Goal: Check status: Check status

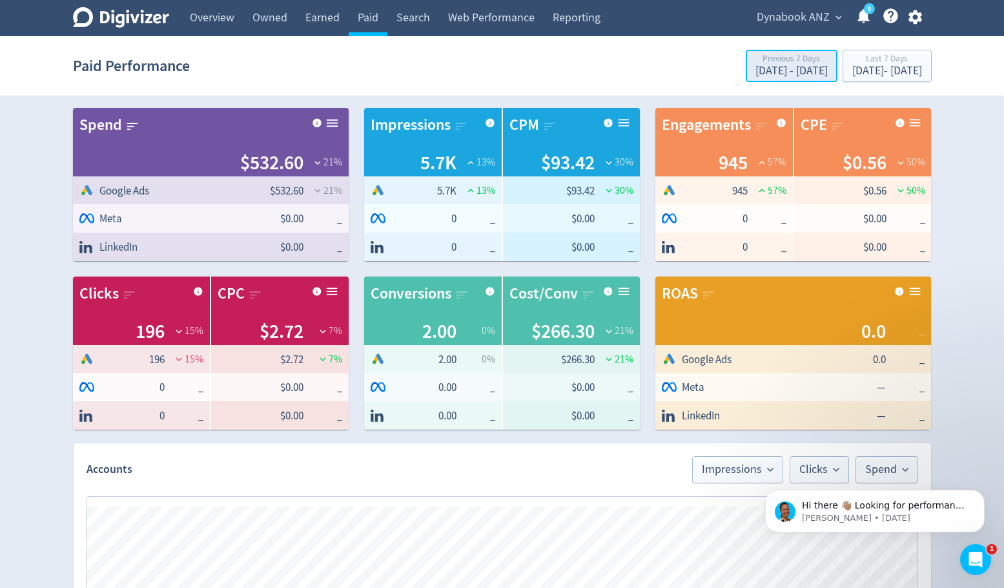
click at [756, 67] on div "[DATE] - [DATE]" at bounding box center [792, 71] width 72 height 12
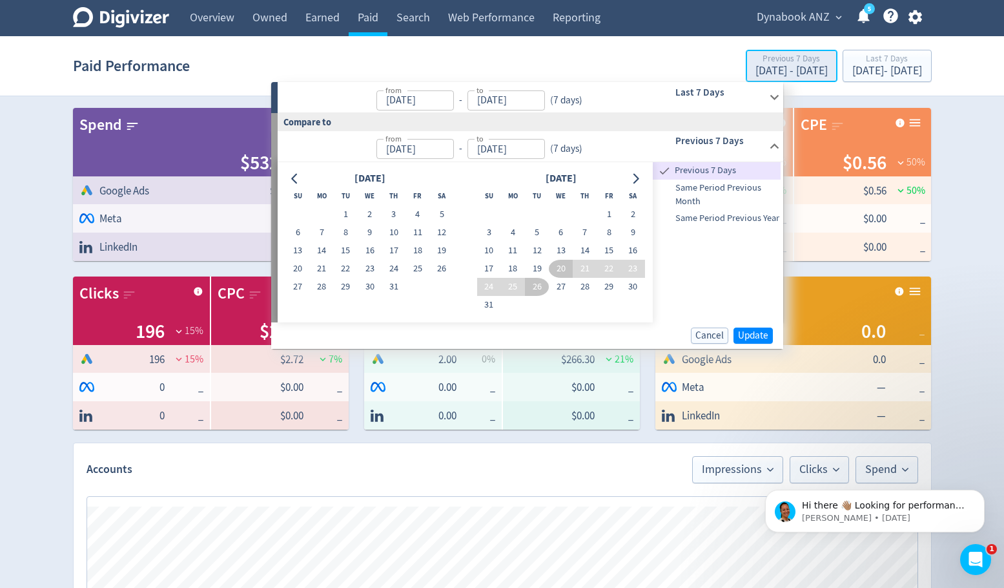
type input "[DATE]"
click at [608, 216] on button "1" at bounding box center [609, 214] width 24 height 18
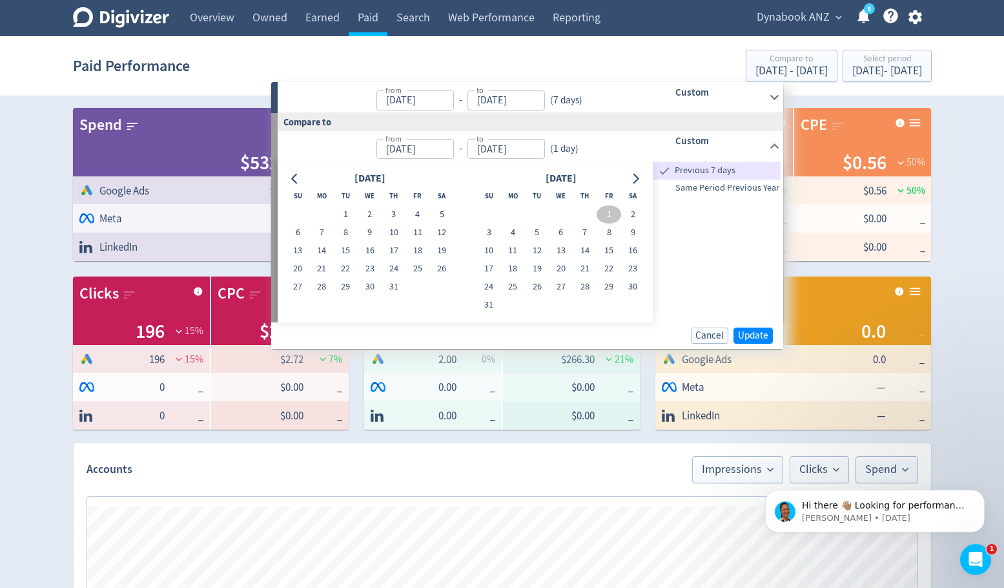
type input "[DATE]"
click at [502, 147] on input "[DATE]" at bounding box center [506, 149] width 77 height 20
type input "[DATE]"
click at [344, 213] on button "1" at bounding box center [346, 214] width 24 height 18
type input "[DATE]"
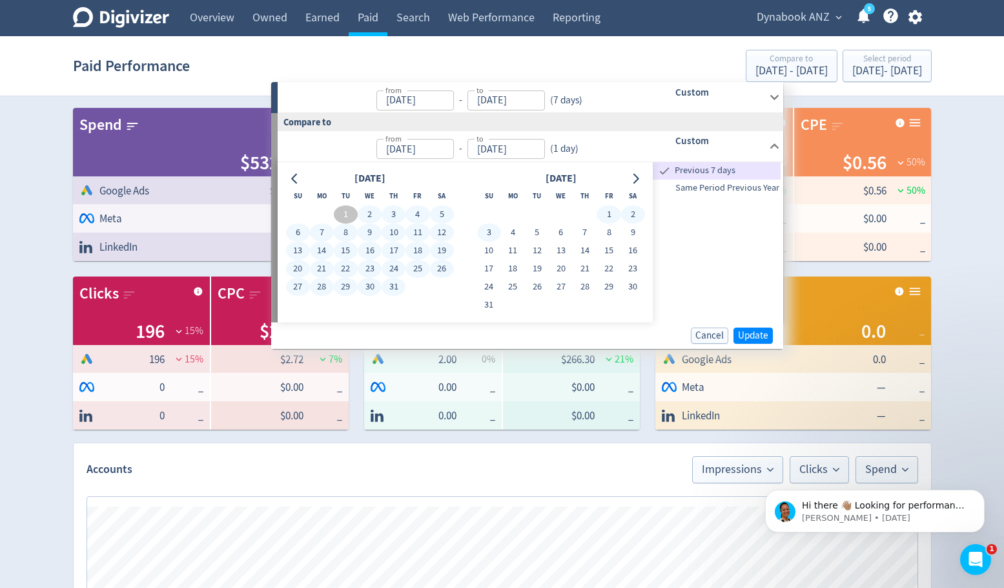
click at [526, 144] on input "[DATE]" at bounding box center [506, 149] width 77 height 20
type input "[DATE]"
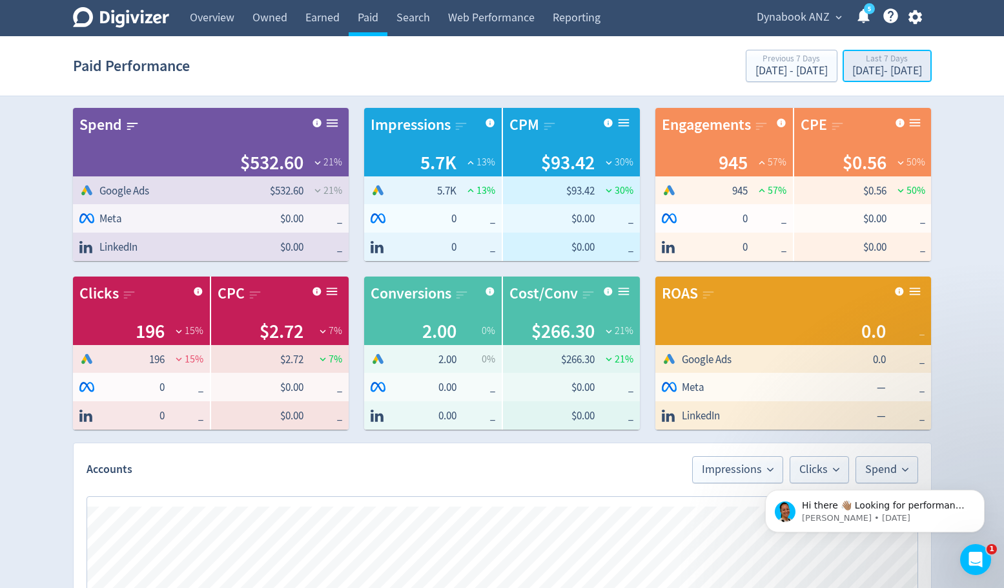
click at [852, 63] on div "Last 7 Days" at bounding box center [887, 59] width 70 height 11
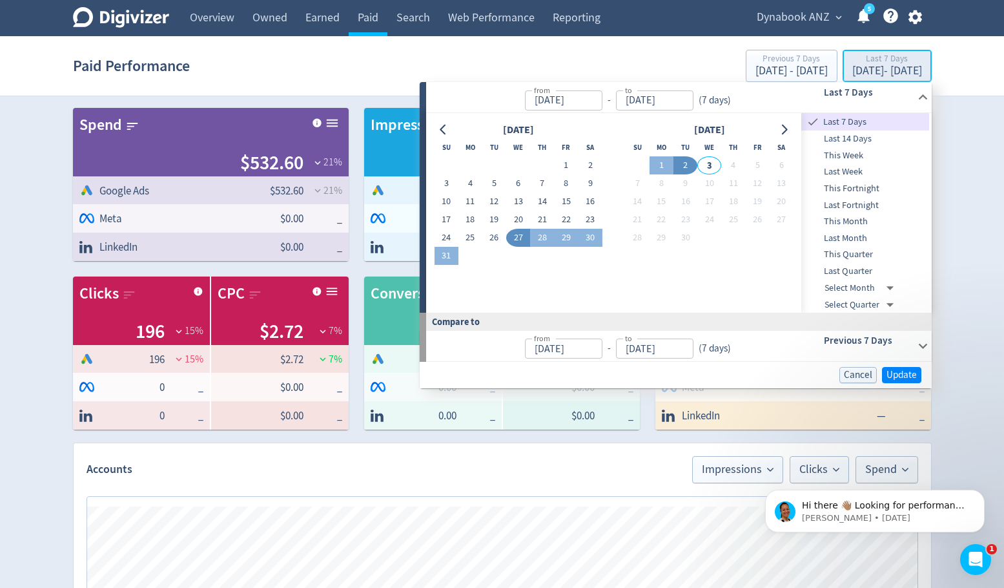
type input "[DATE]"
click at [566, 99] on input "[DATE]" at bounding box center [563, 100] width 77 height 20
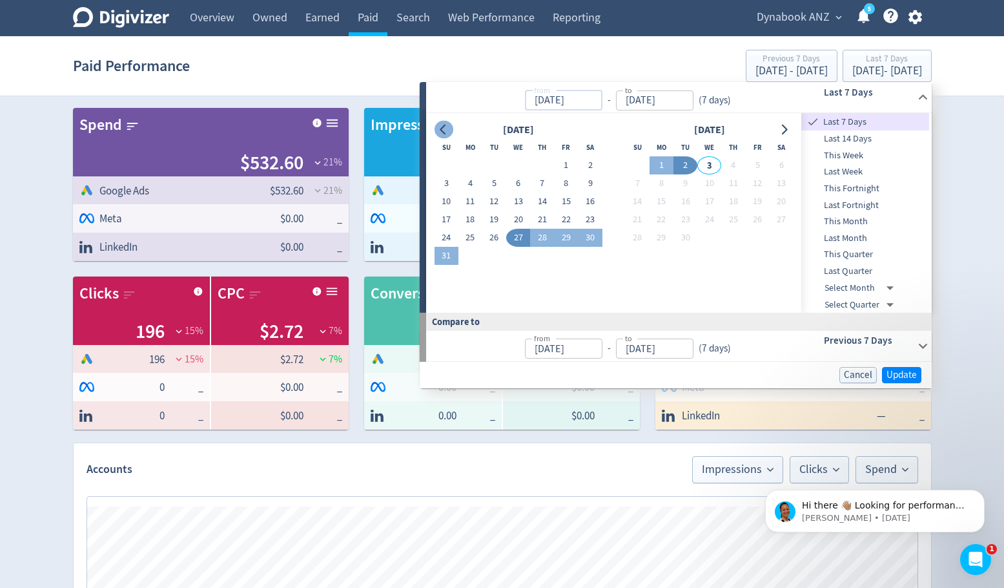
click at [446, 129] on icon "Go to previous month" at bounding box center [443, 130] width 10 height 10
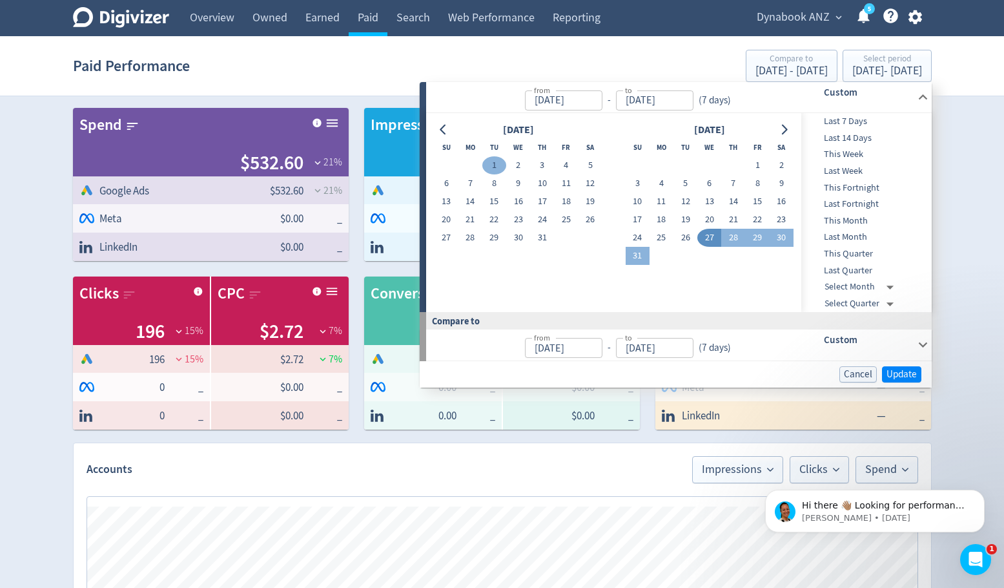
click at [490, 162] on button "1" at bounding box center [494, 165] width 24 height 18
type input "[DATE]"
click at [648, 99] on input "[DATE]" at bounding box center [654, 100] width 77 height 20
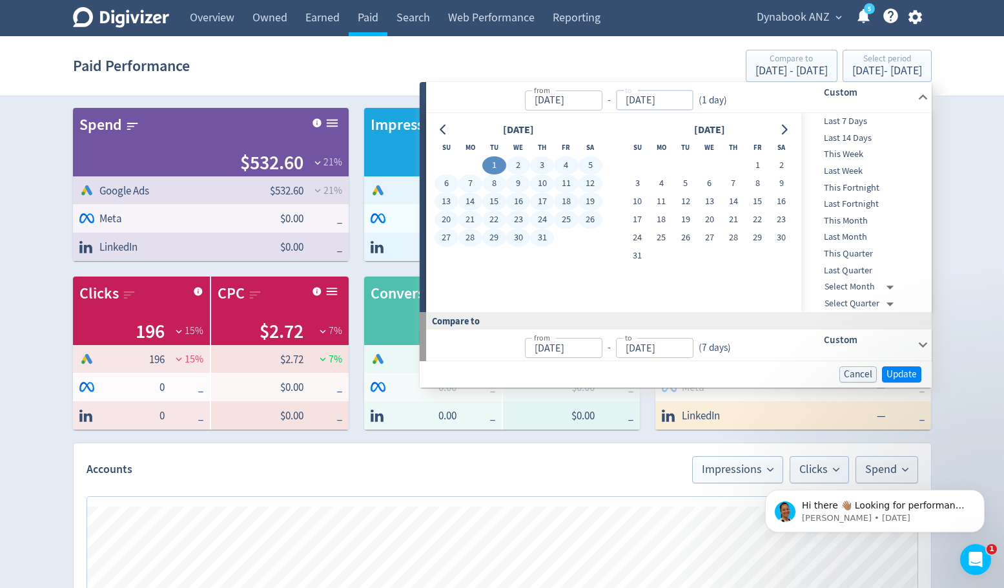
type input "[DATE]"
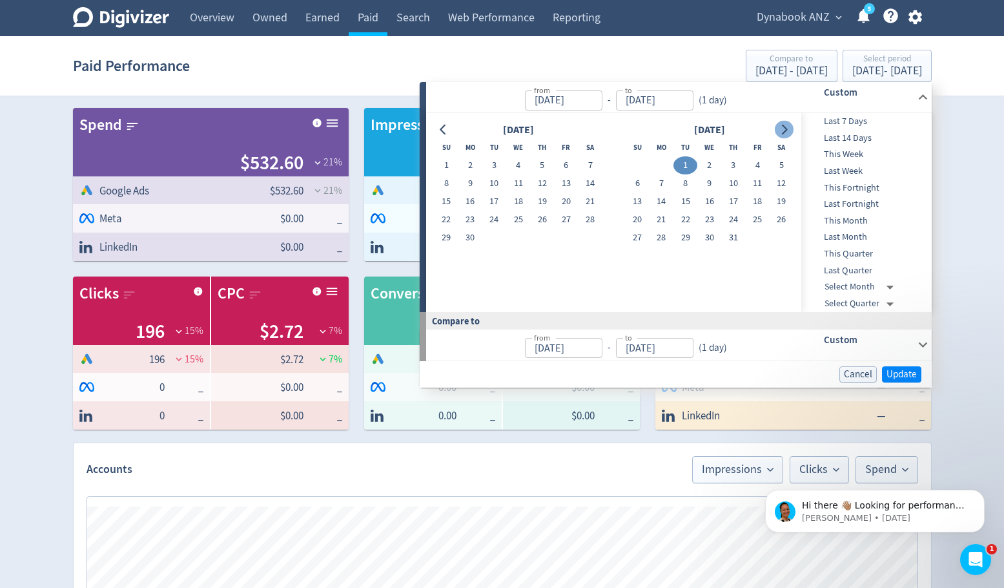
click at [781, 125] on icon "Go to next month" at bounding box center [784, 130] width 10 height 10
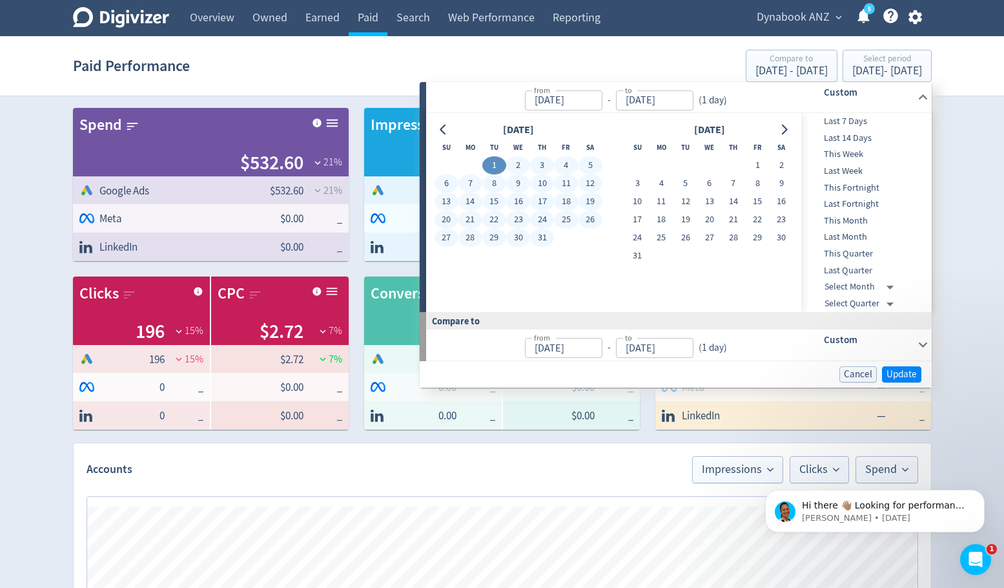
click at [542, 236] on button "31" at bounding box center [542, 238] width 24 height 18
type input "[DATE]"
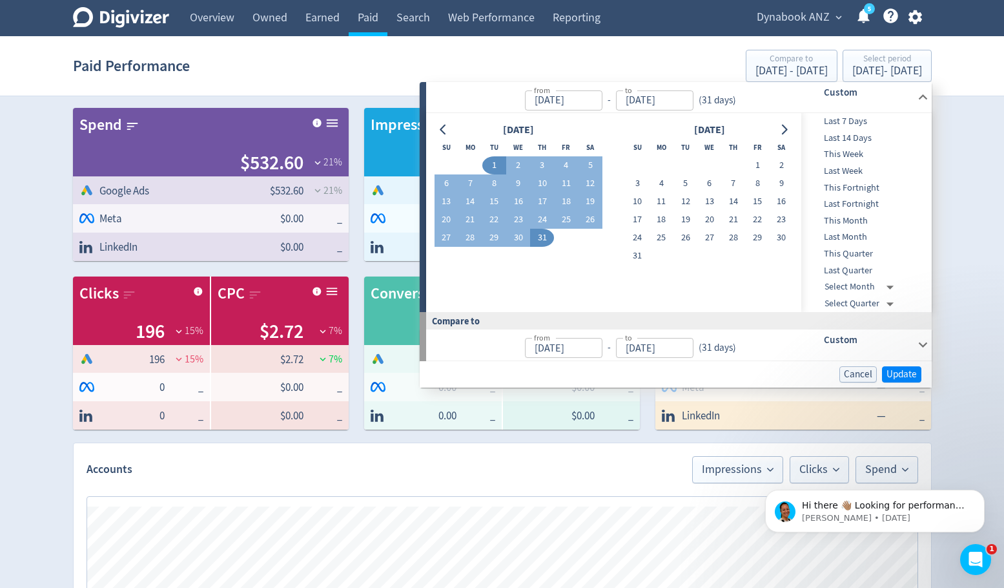
click at [866, 234] on span "Last Month" at bounding box center [865, 237] width 128 height 14
type input "[DATE]"
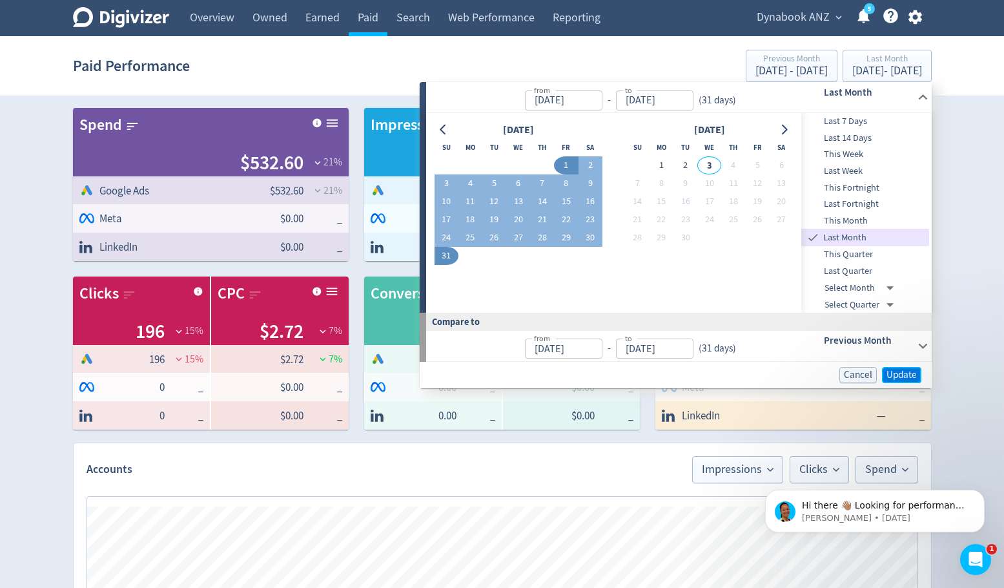
click at [903, 375] on span "Update" at bounding box center [902, 375] width 30 height 10
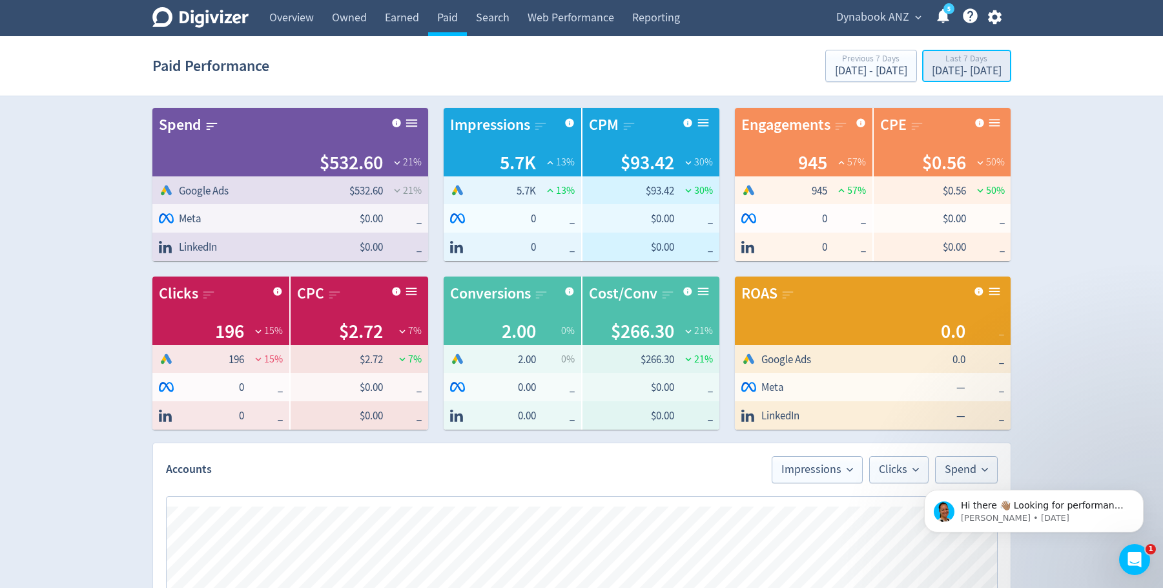
click at [976, 63] on div "Last 7 Days" at bounding box center [967, 59] width 70 height 11
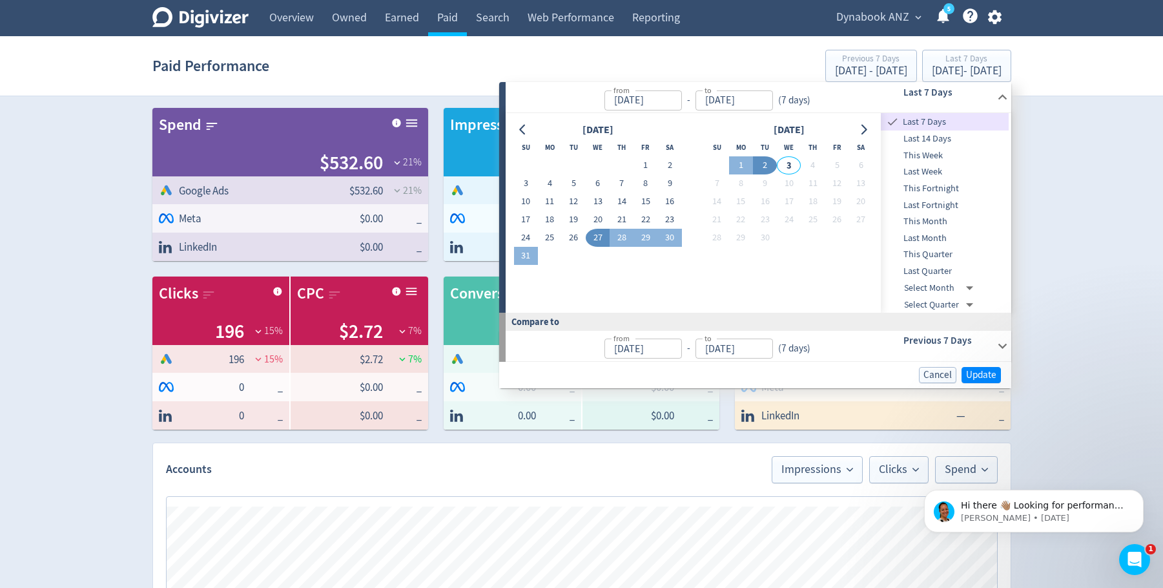
click at [924, 225] on span "This Month" at bounding box center [945, 221] width 128 height 14
type input "Sep 01, 2025"
type input "[DATE]"
type input "Aug 02, 2025"
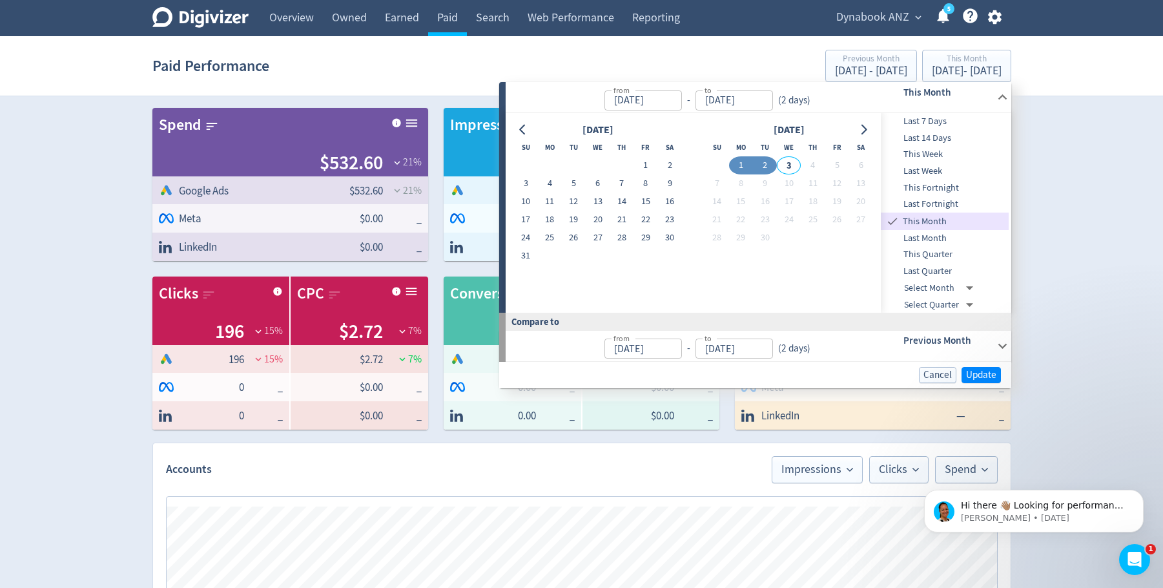
drag, startPoint x: 933, startPoint y: 232, endPoint x: 942, endPoint y: 234, distance: 8.6
click at [935, 234] on span "Last Month" at bounding box center [945, 238] width 128 height 14
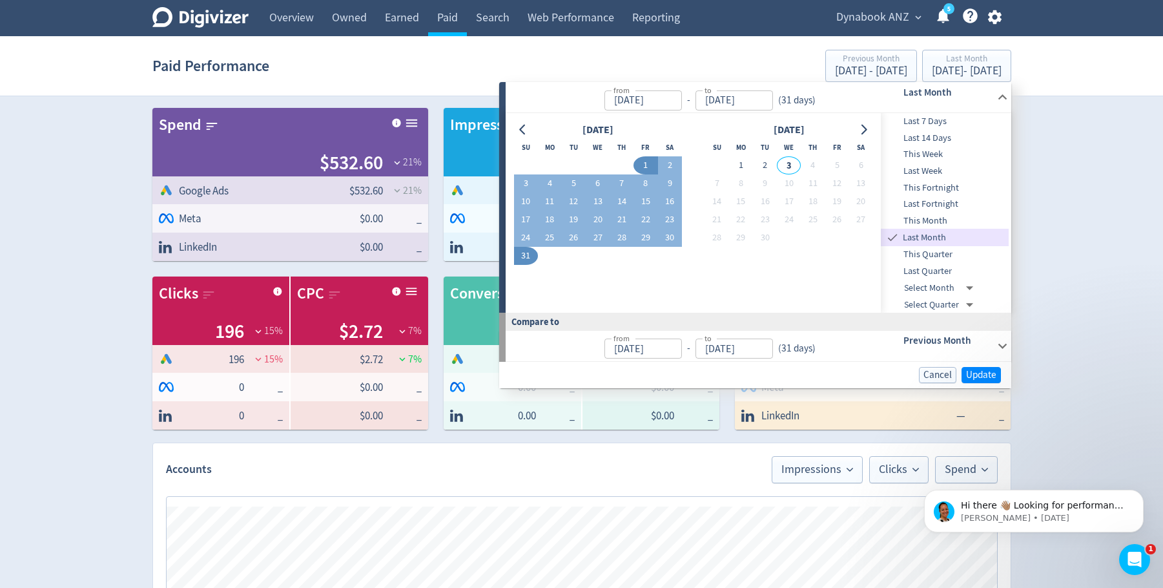
type input "[DATE]"
click at [982, 374] on span "Update" at bounding box center [981, 375] width 30 height 10
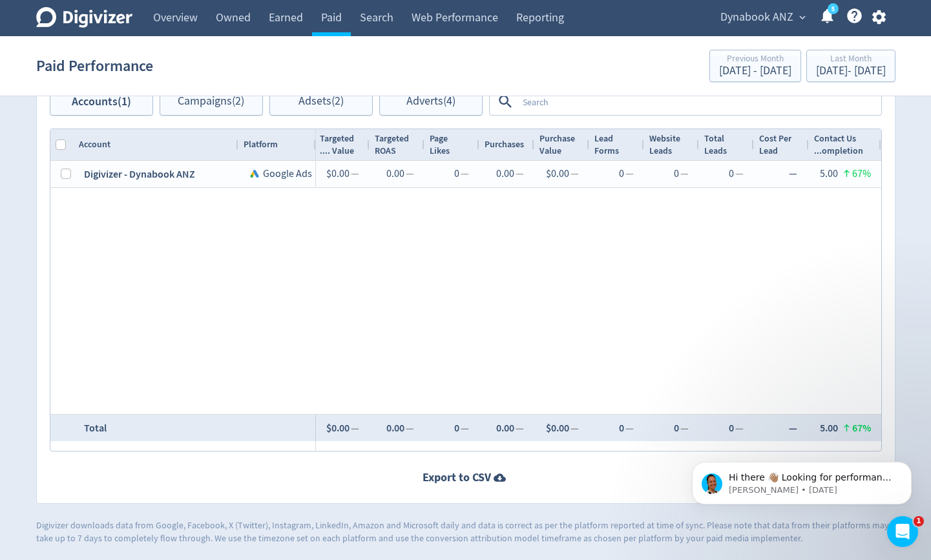
drag, startPoint x: 421, startPoint y: 444, endPoint x: 180, endPoint y: 6, distance: 500.6
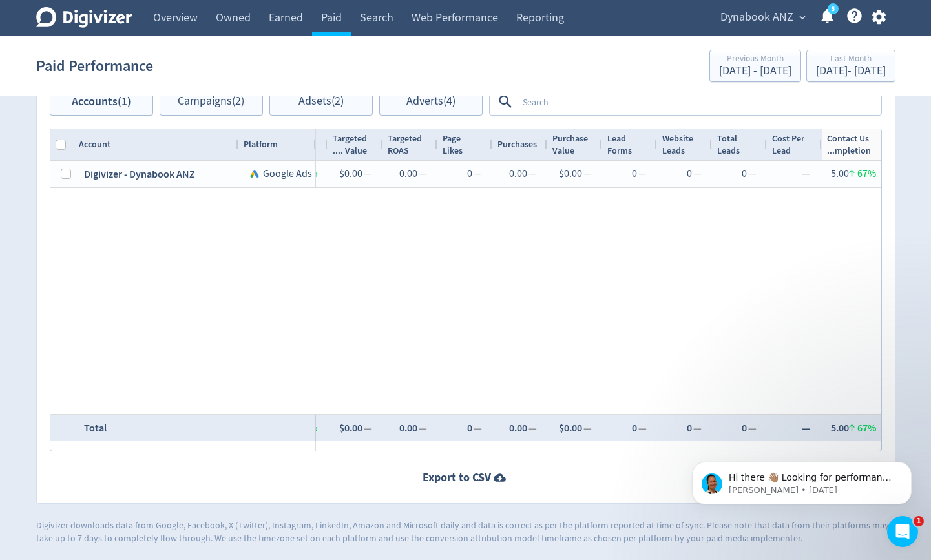
drag, startPoint x: 880, startPoint y: 150, endPoint x: 872, endPoint y: 161, distance: 13.4
click at [872, 161] on div "Account Platform Spend 1" at bounding box center [465, 290] width 830 height 322
click at [865, 70] on div "Aug 1, 2025 - Aug 31, 2025" at bounding box center [851, 71] width 70 height 12
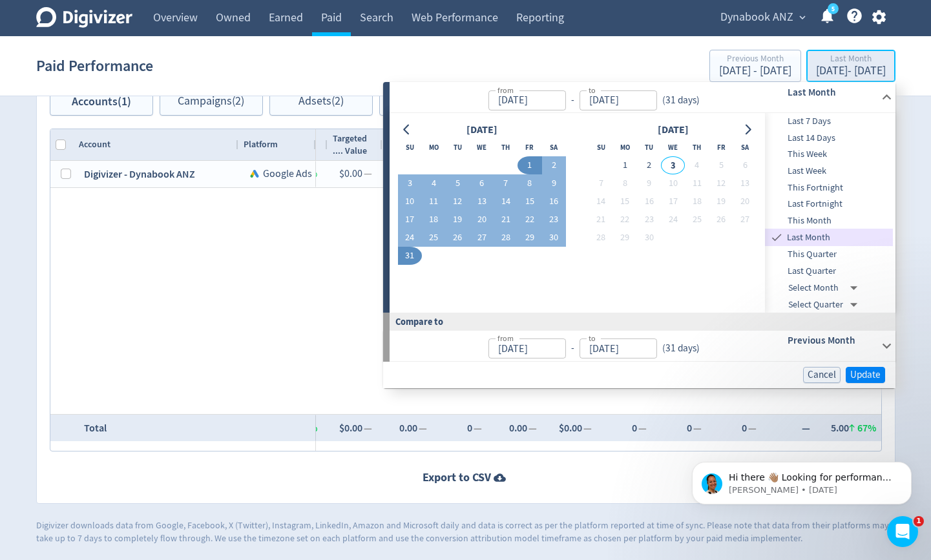
type input "[DATE]"
click at [839, 268] on span "Last Quarter" at bounding box center [829, 271] width 128 height 14
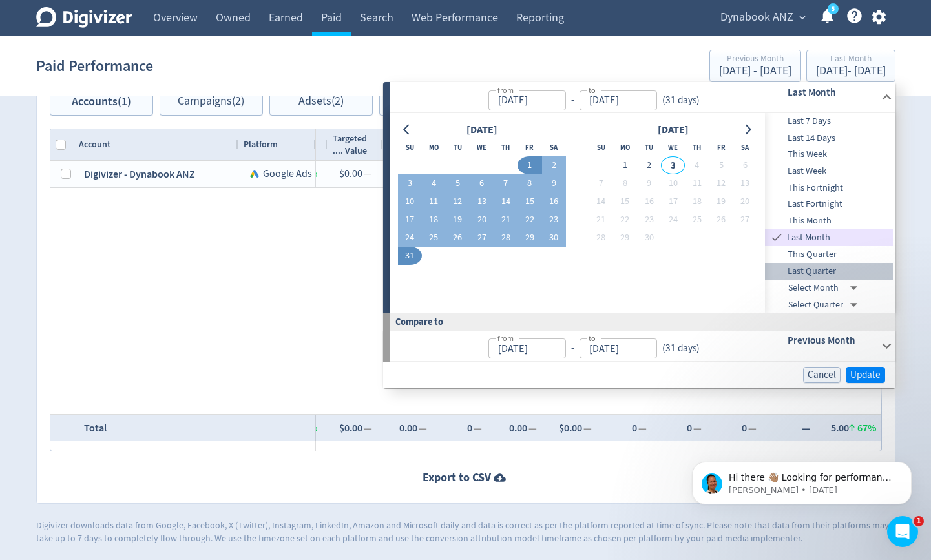
type input "Apr 01, 2025"
type input "[DATE]"
type input "Jan 01, 2025"
type input "Mar 31, 2025"
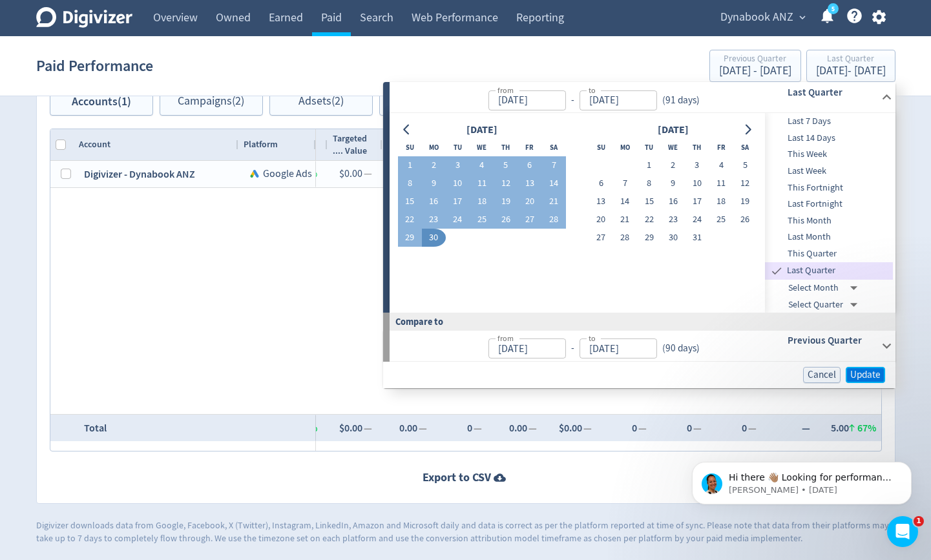
click at [871, 370] on span "Update" at bounding box center [865, 375] width 30 height 10
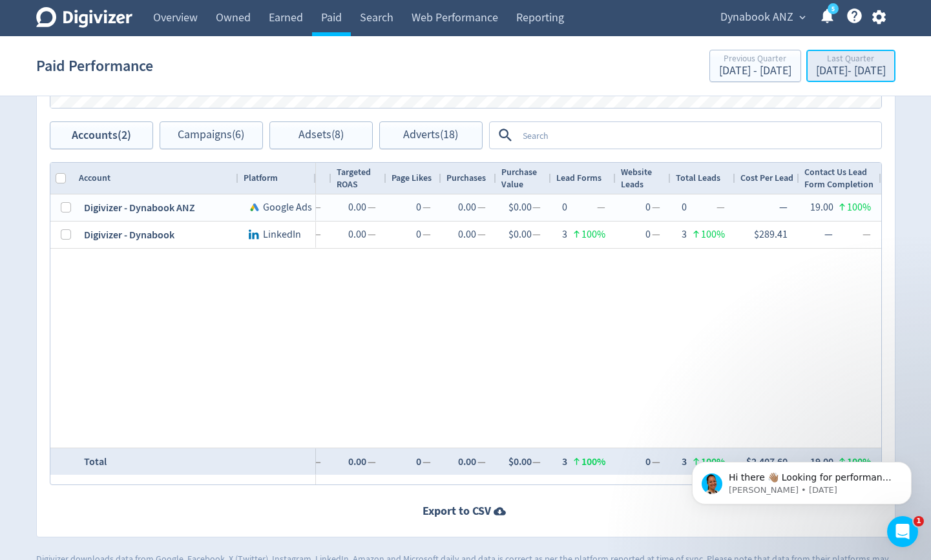
click at [845, 67] on div "Apr 1, 2025 - Jun 30, 2025" at bounding box center [851, 71] width 70 height 12
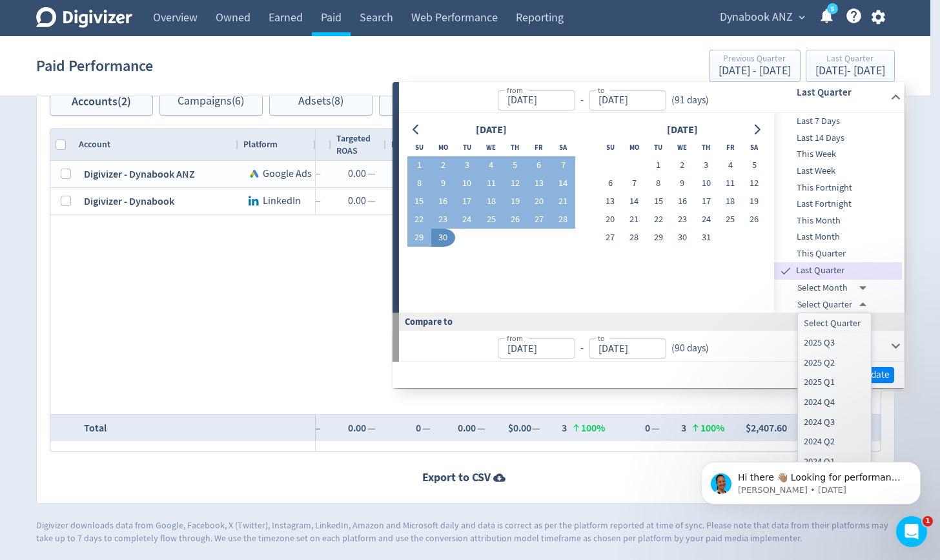
click at [834, 362] on li "2025 Q2" at bounding box center [834, 363] width 73 height 20
type input "2025-03-31T11:00:00.000Z"
type input "2024-12-31T11:00:00.000Z"
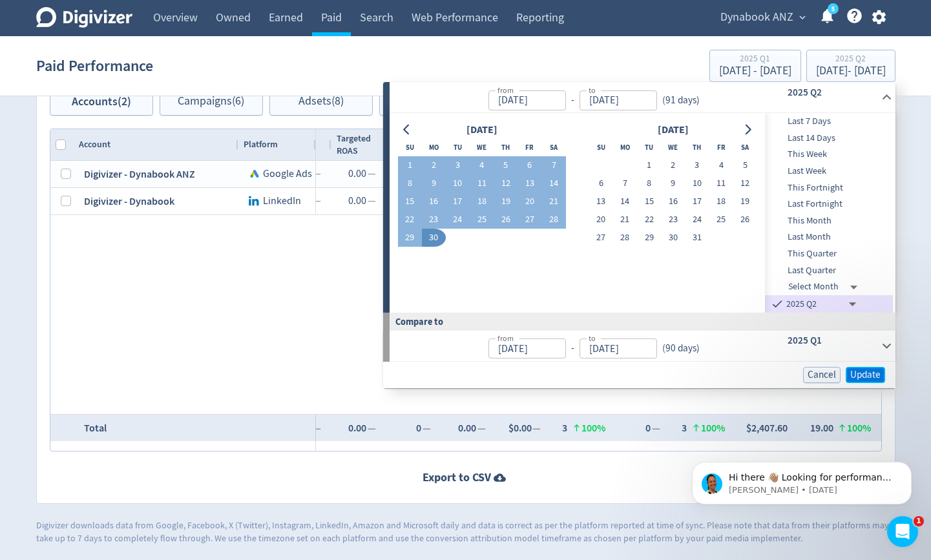
click at [856, 373] on span "Update" at bounding box center [865, 375] width 30 height 10
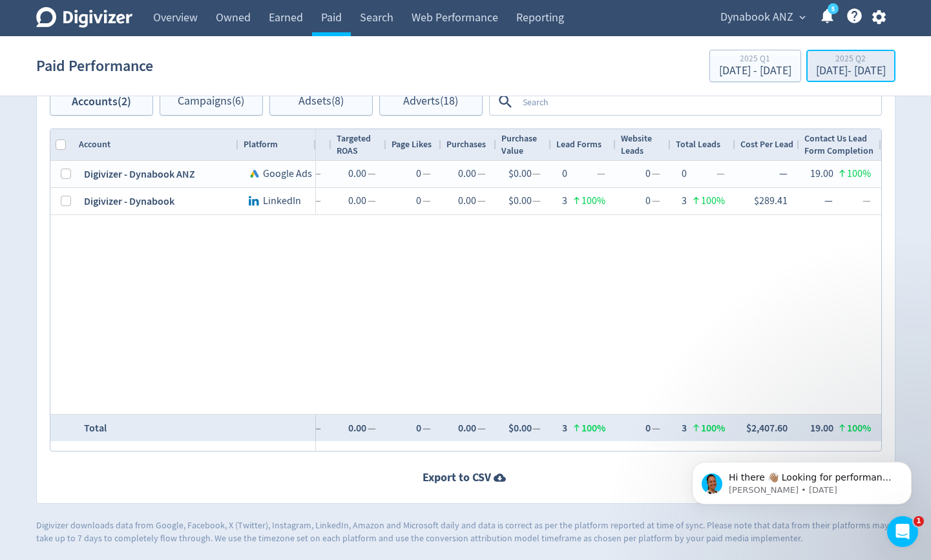
click at [838, 72] on div "Apr 1, 2025 - Jun 30, 2025" at bounding box center [851, 71] width 70 height 12
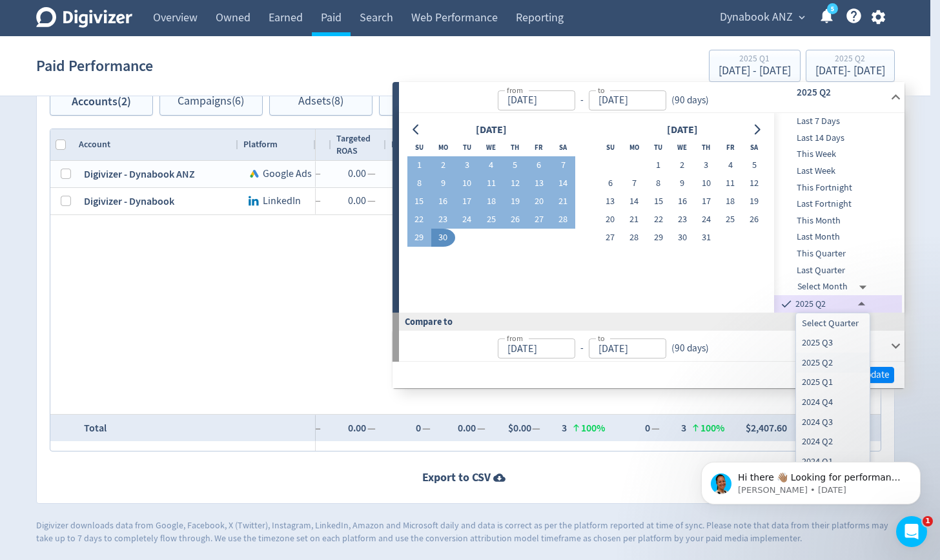
click at [831, 398] on li "2024 Q4" at bounding box center [833, 402] width 74 height 20
type input "2024-09-30T11:00:00.000Z"
type input "Oct 01, 2024"
type input "Dec 31, 2024"
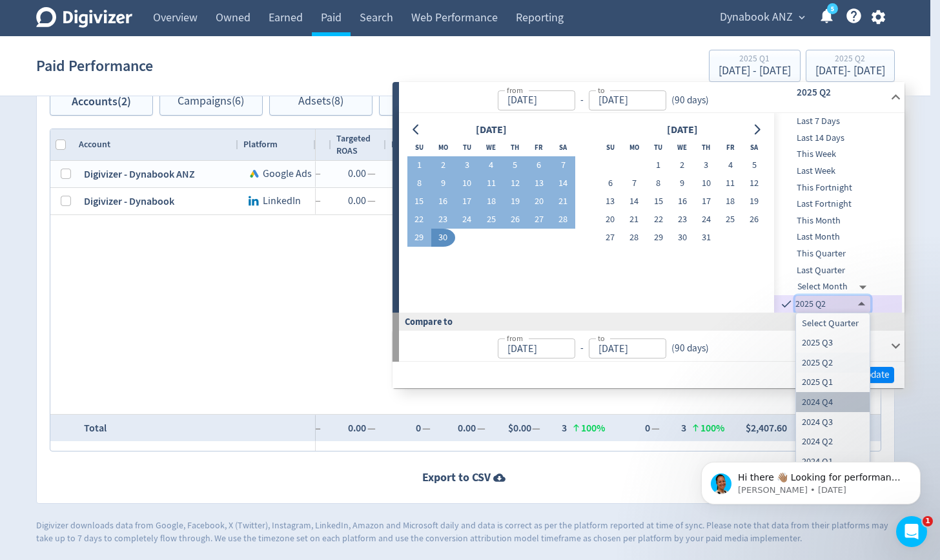
type input "2024-06-30T12:00:00.000Z"
type input "Jul 01, 2024"
type input "Sep 30, 2024"
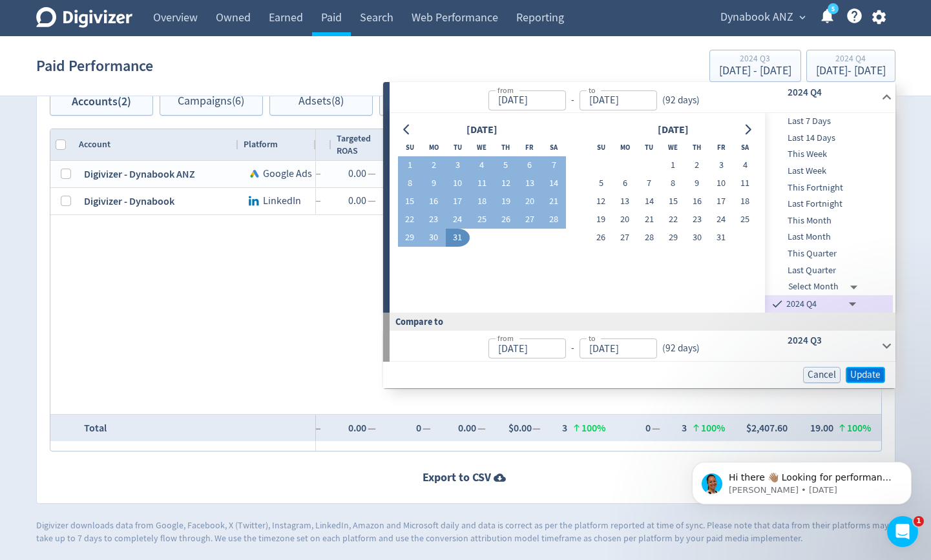
click at [863, 376] on span "Update" at bounding box center [865, 375] width 30 height 10
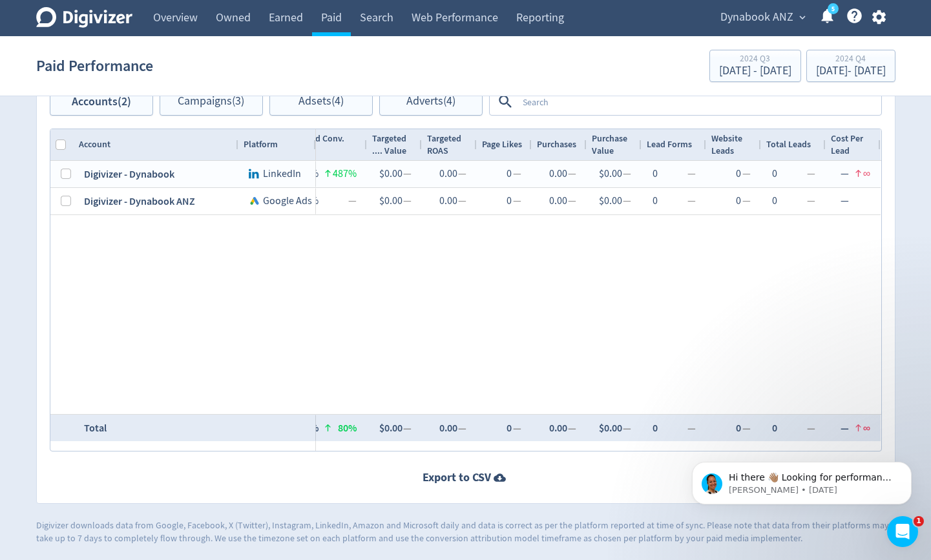
drag, startPoint x: 741, startPoint y: 442, endPoint x: 369, endPoint y: 452, distance: 372.1
click at [672, 452] on html "Hi there 👋🏽 Looking for performance insights? How can I help? Clare • 82w ago" at bounding box center [801, 480] width 258 height 90
click at [884, 63] on div "2024 Q4" at bounding box center [851, 59] width 70 height 11
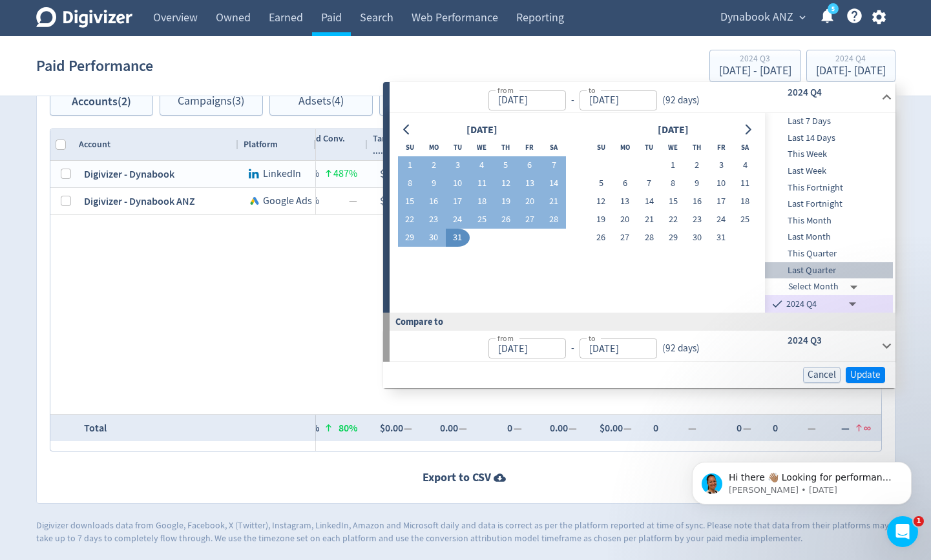
click at [822, 269] on span "Last Quarter" at bounding box center [829, 270] width 128 height 14
type input "Select Quarter"
type input "Apr 01, 2025"
type input "[DATE]"
type input "Jan 01, 2025"
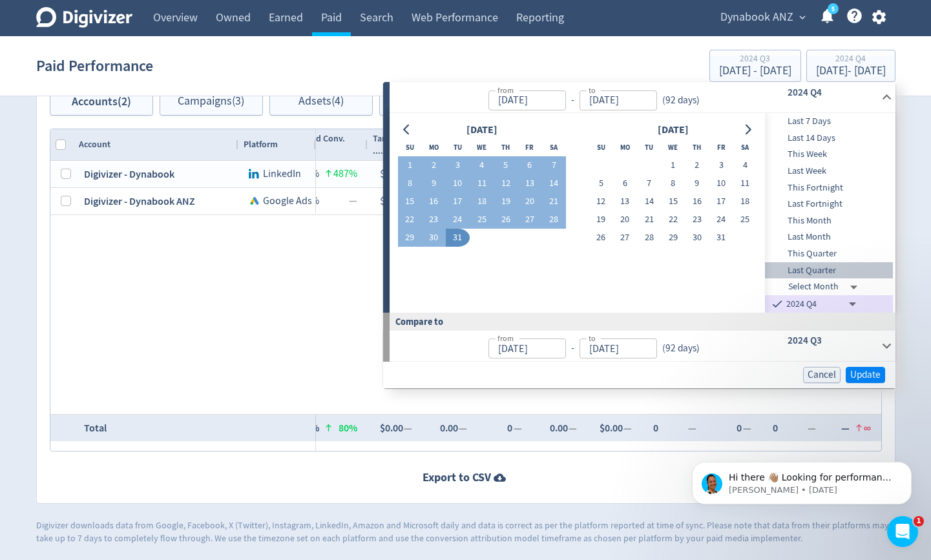
type input "Mar 31, 2025"
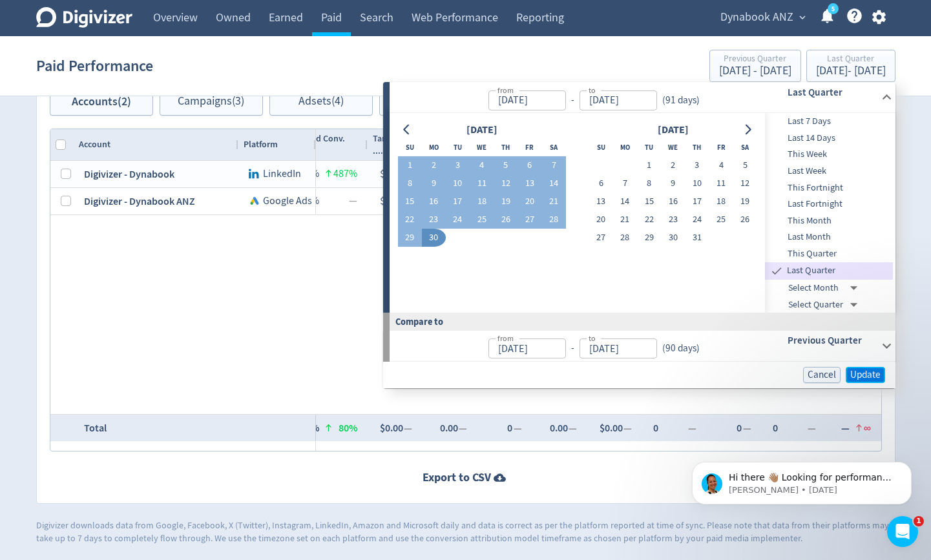
click at [879, 370] on span "Update" at bounding box center [865, 375] width 30 height 10
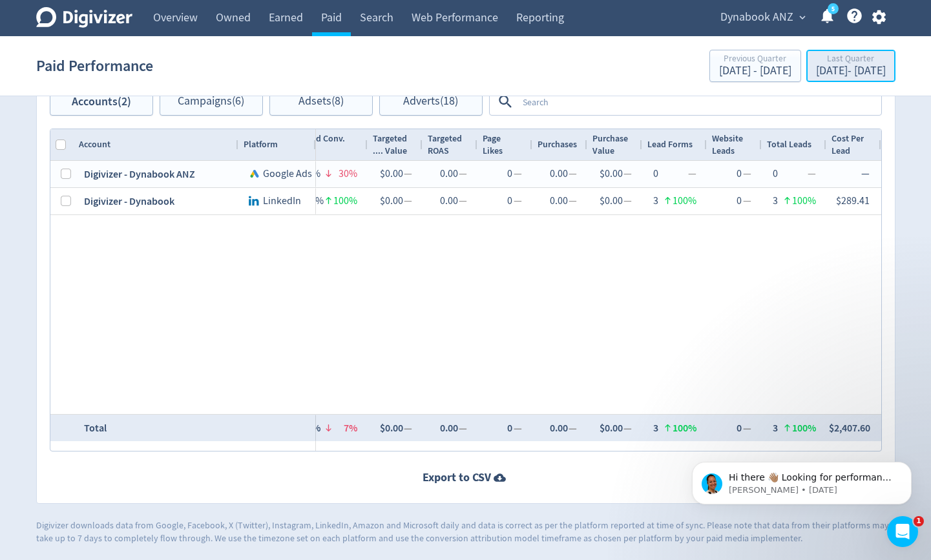
click at [816, 67] on div "Apr 1, 2025 - Jun 30, 2025" at bounding box center [851, 71] width 70 height 12
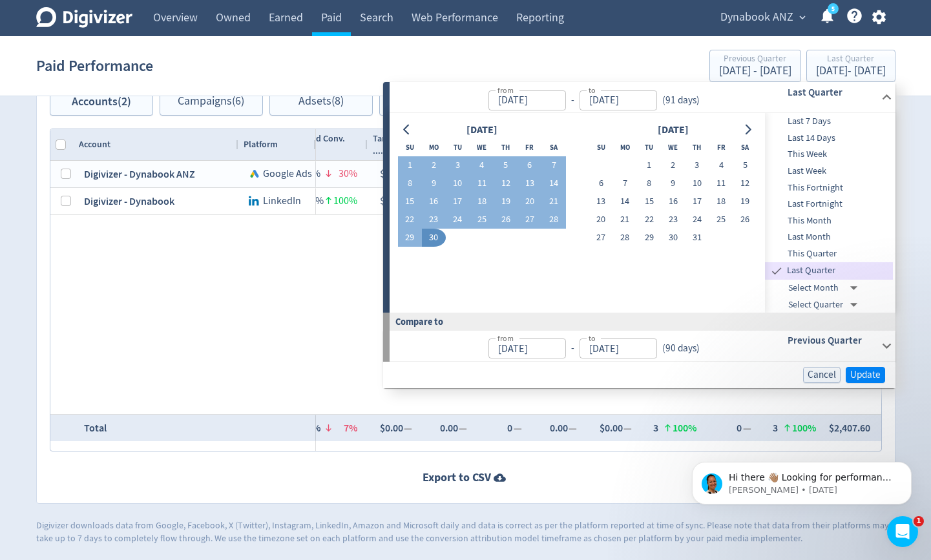
click at [827, 253] on span "This Quarter" at bounding box center [829, 254] width 128 height 14
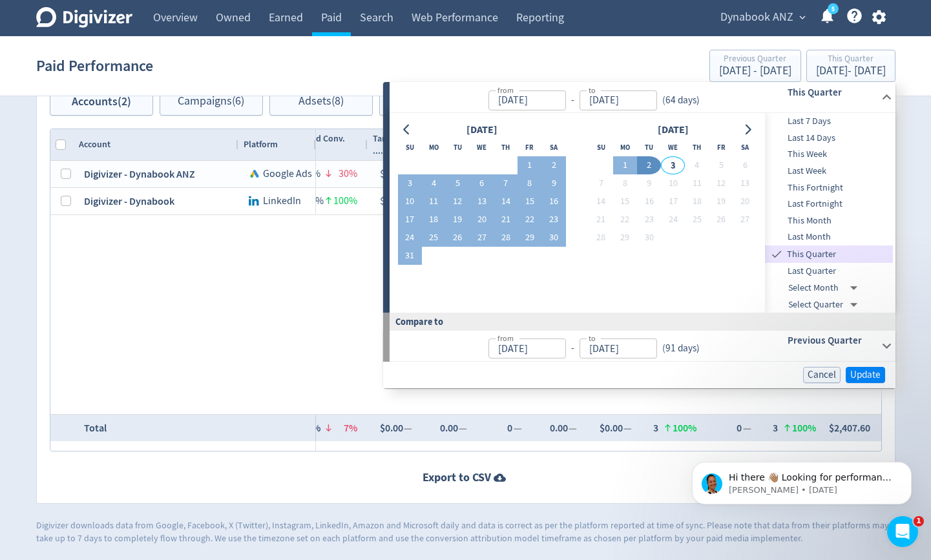
type input "[DATE]"
type input "Apr 01, 2025"
type input "[DATE]"
click at [861, 374] on span "Update" at bounding box center [865, 375] width 30 height 10
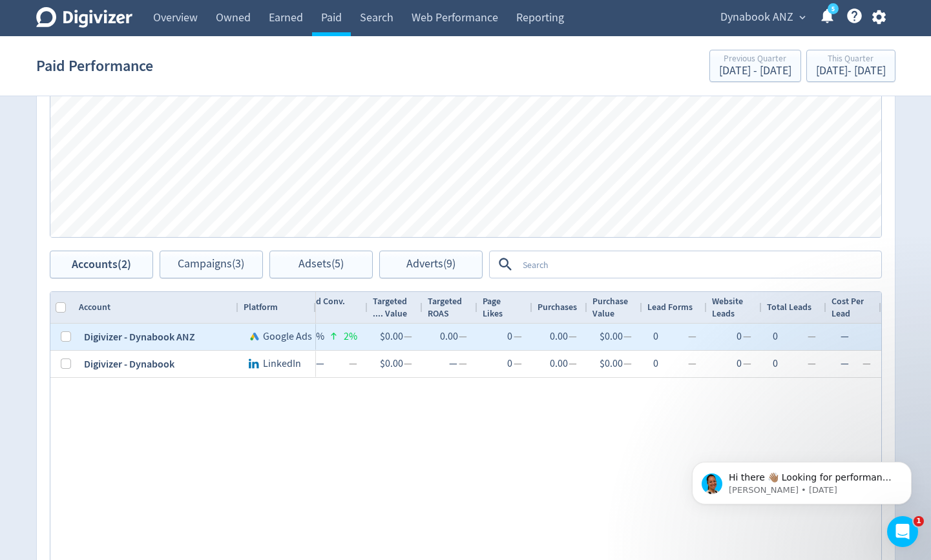
click at [548, 344] on div "0.00 —" at bounding box center [559, 336] width 34 height 25
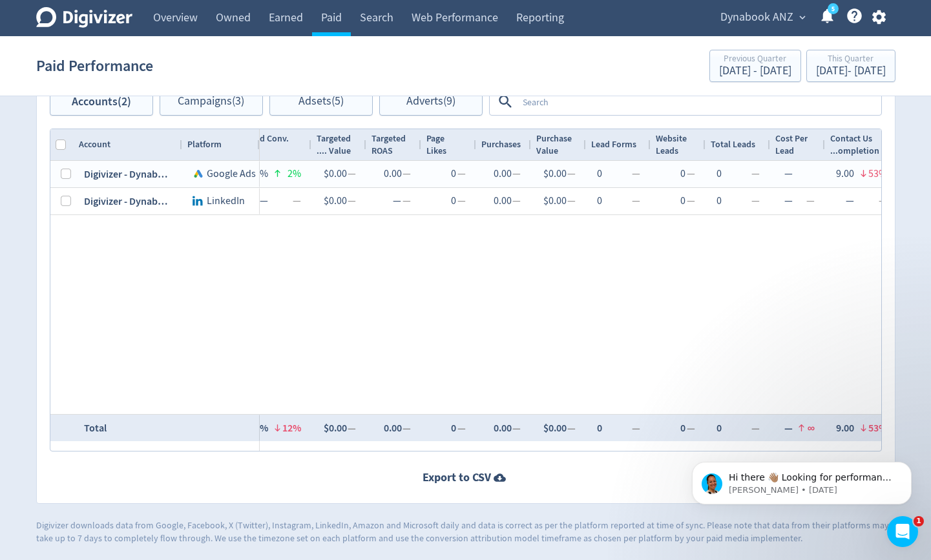
drag, startPoint x: 235, startPoint y: 146, endPoint x: 179, endPoint y: 154, distance: 56.7
click at [179, 154] on div at bounding box center [181, 144] width 5 height 31
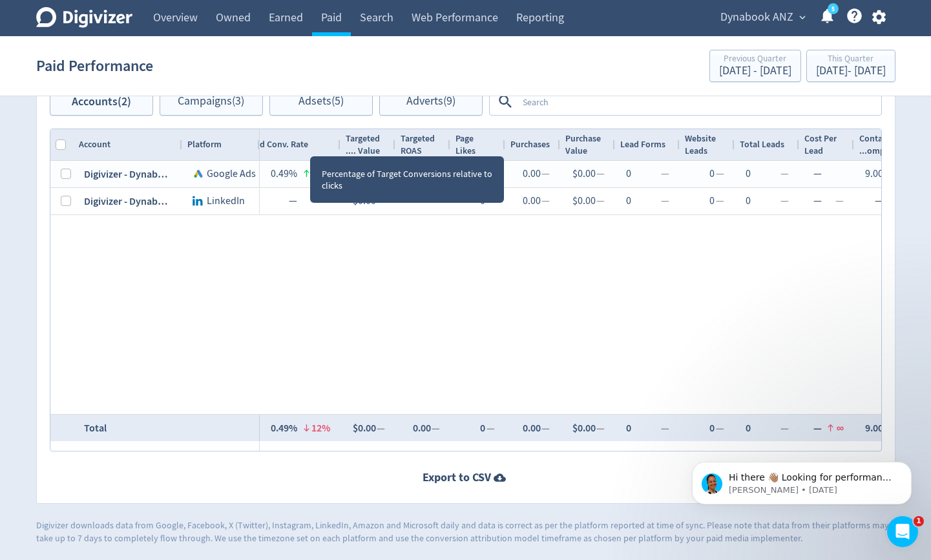
drag, startPoint x: 310, startPoint y: 145, endPoint x: 325, endPoint y: 138, distance: 16.8
click at [338, 139] on div at bounding box center [339, 144] width 5 height 31
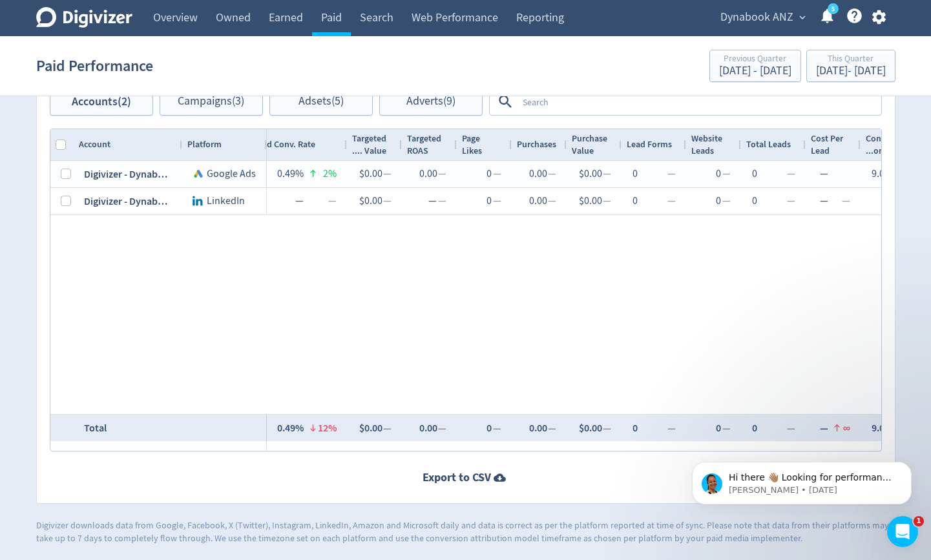
drag, startPoint x: 256, startPoint y: 152, endPoint x: 263, endPoint y: 159, distance: 10.0
click at [263, 159] on div at bounding box center [265, 144] width 5 height 31
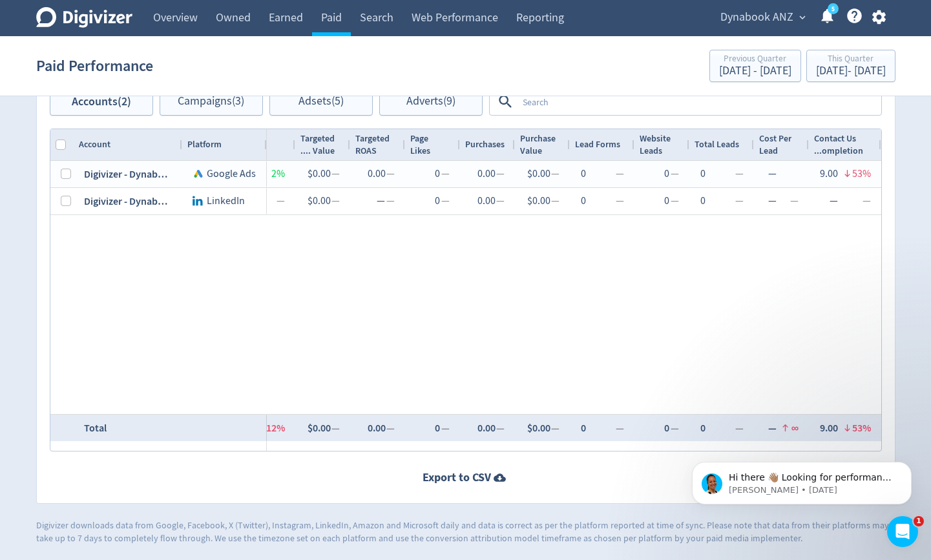
drag, startPoint x: 421, startPoint y: 446, endPoint x: 218, endPoint y: 83, distance: 416.3
click at [907, 469] on icon "Dismiss notification" at bounding box center [907, 465] width 7 height 7
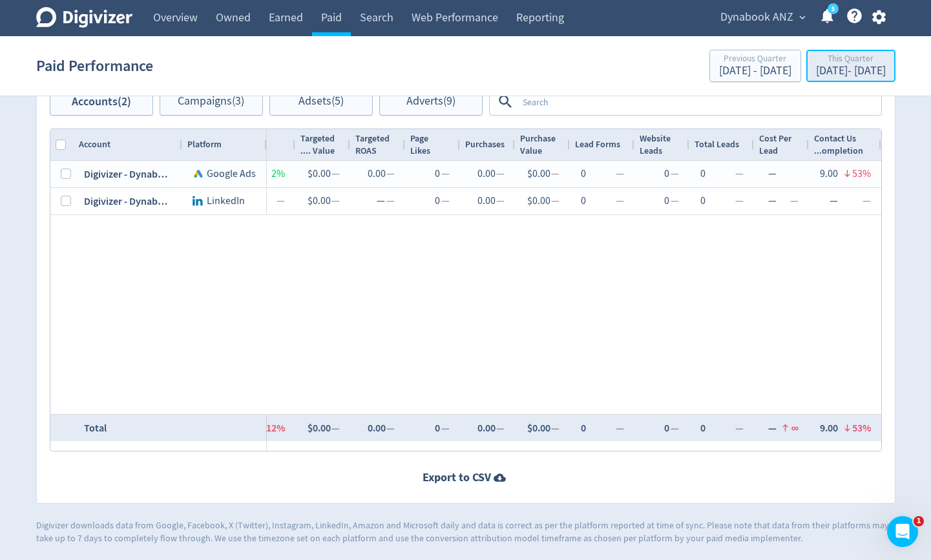
click at [825, 72] on div "Jul 1, 2025 - Sep 2, 2025" at bounding box center [851, 71] width 70 height 12
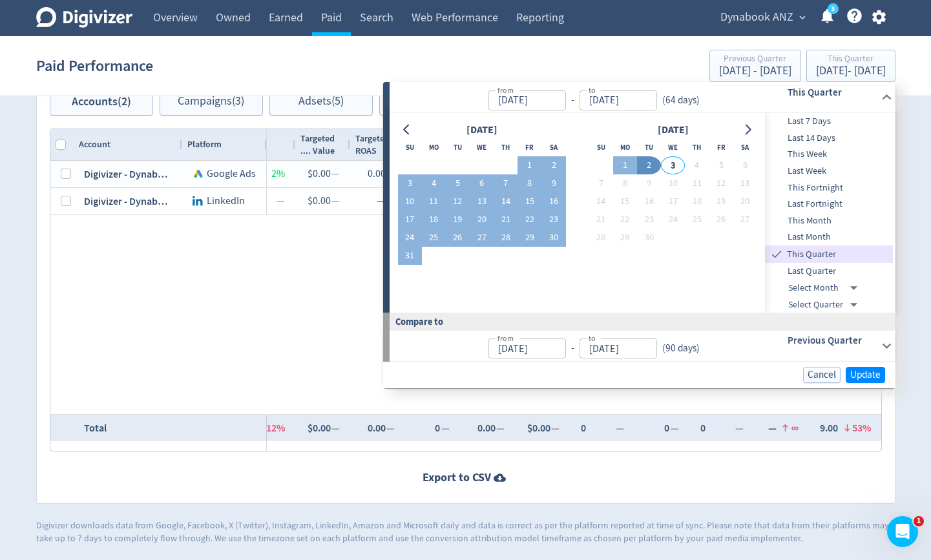
click at [832, 271] on span "Last Quarter" at bounding box center [829, 271] width 128 height 14
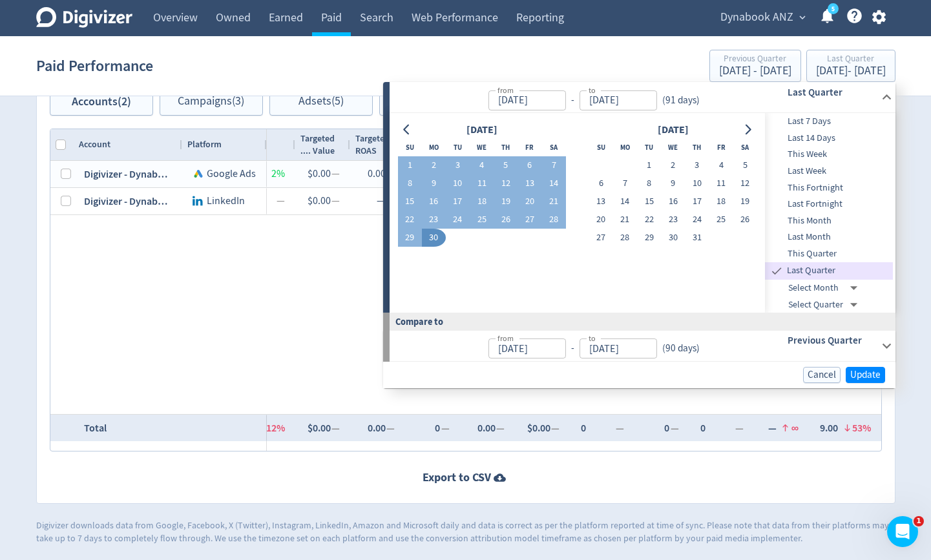
type input "Apr 01, 2025"
type input "[DATE]"
type input "Jan 01, 2025"
type input "Mar 31, 2025"
click at [861, 375] on span "Update" at bounding box center [865, 375] width 30 height 10
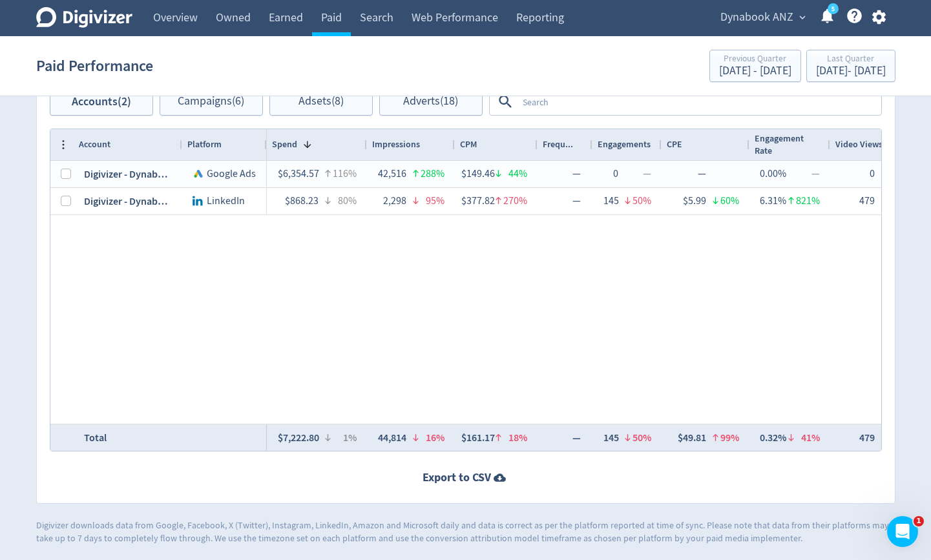
scroll to position [0, 1705]
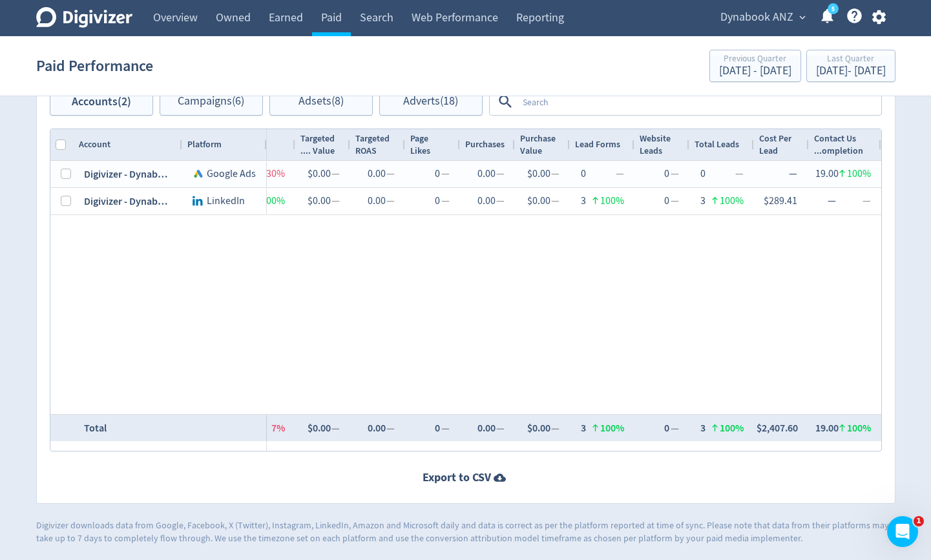
click at [827, 14] on link "5" at bounding box center [832, 8] width 11 height 11
